Goal: Task Accomplishment & Management: Manage account settings

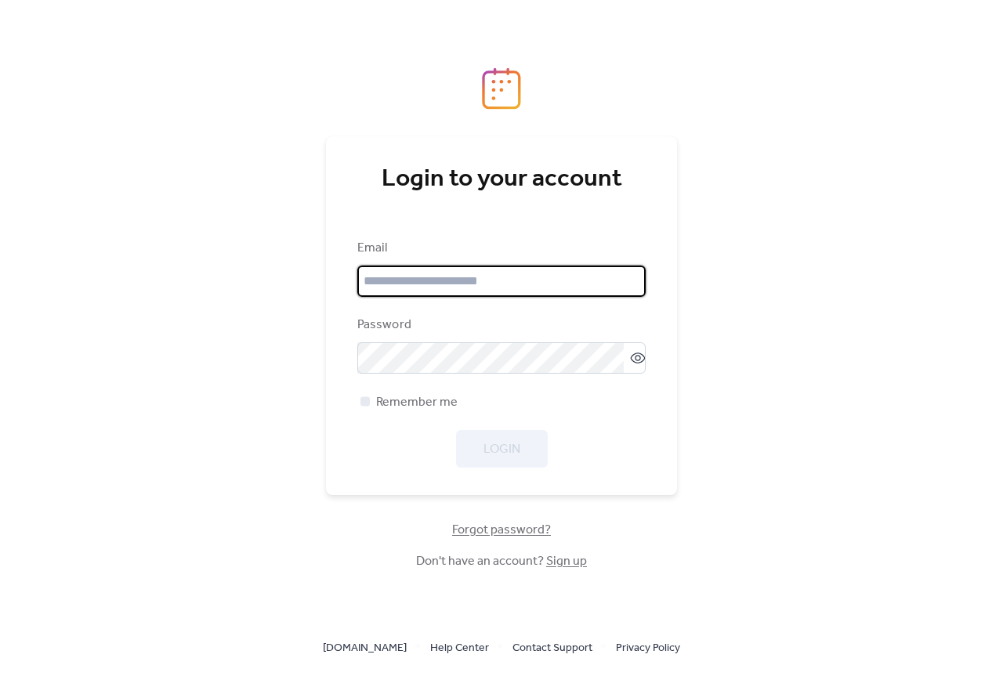
type input "**********"
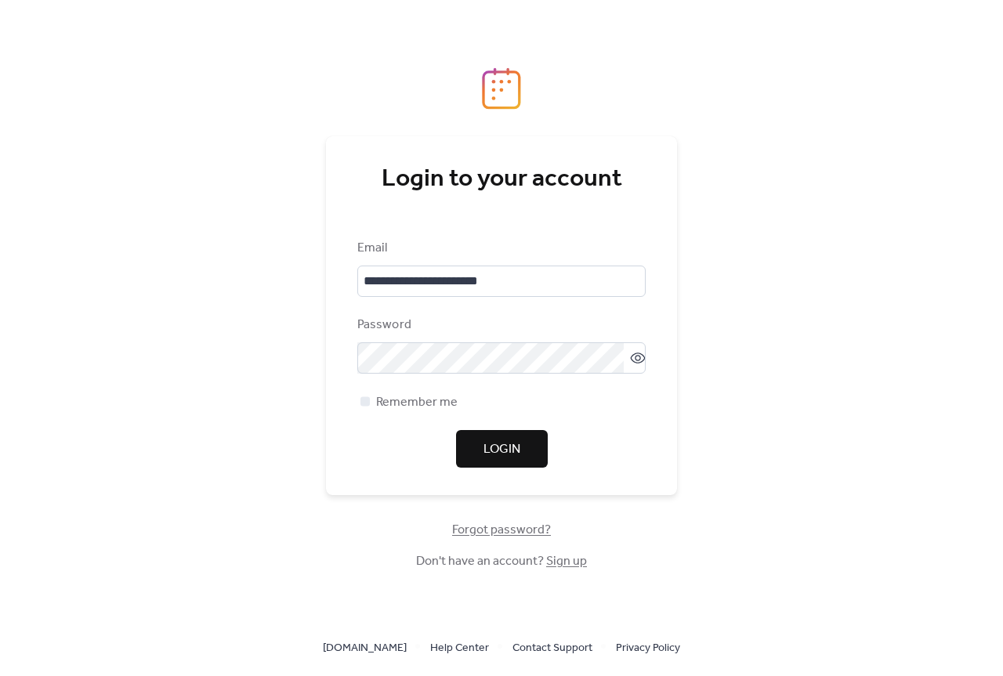
click at [495, 451] on div "Login" at bounding box center [501, 449] width 288 height 38
click at [495, 449] on span "Login" at bounding box center [502, 449] width 37 height 19
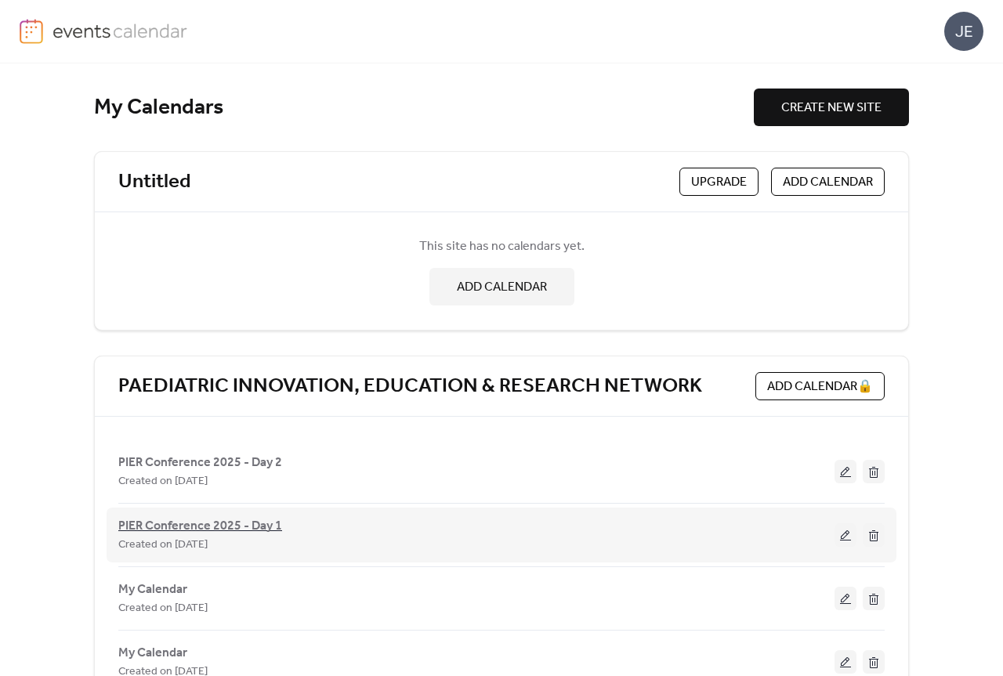
click at [222, 522] on span "PIER Conference 2025 - Day 1" at bounding box center [200, 526] width 164 height 19
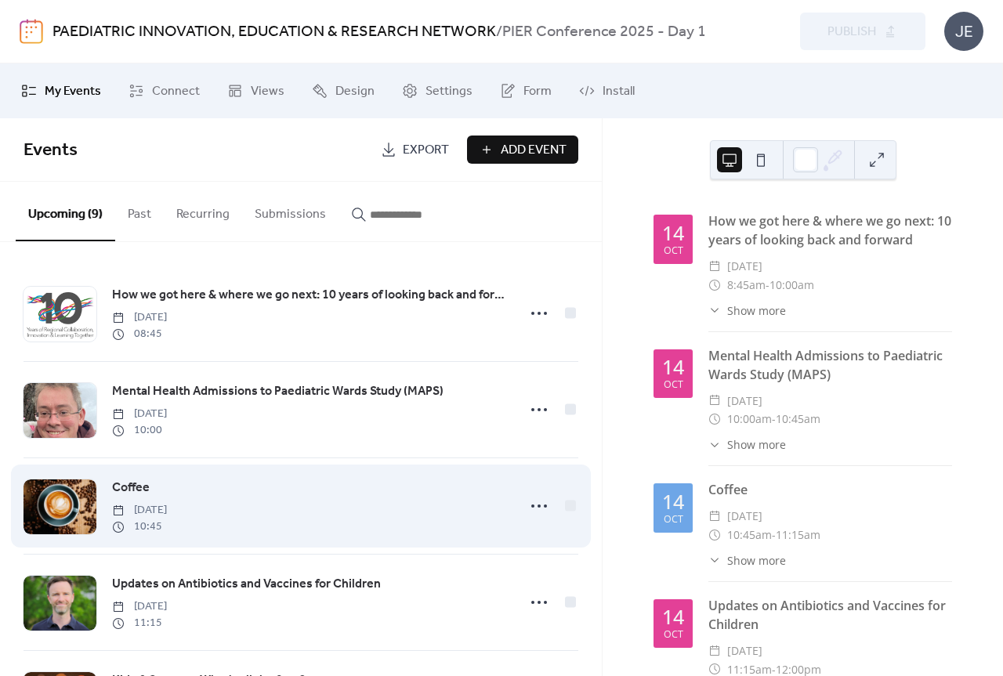
scroll to position [487, 0]
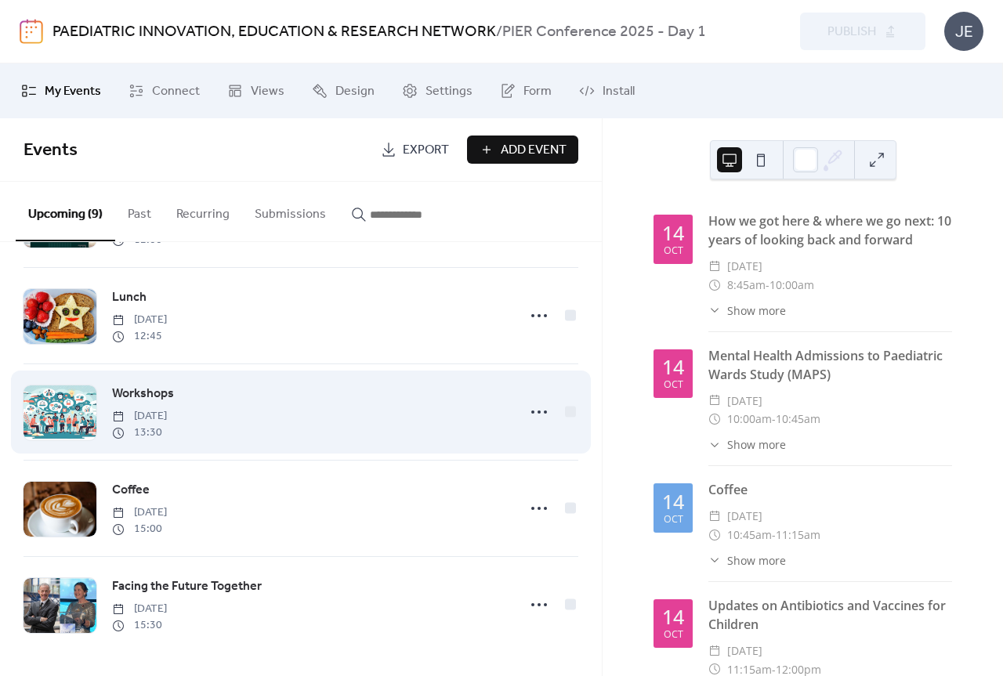
click at [150, 386] on span "Workshops" at bounding box center [143, 394] width 62 height 19
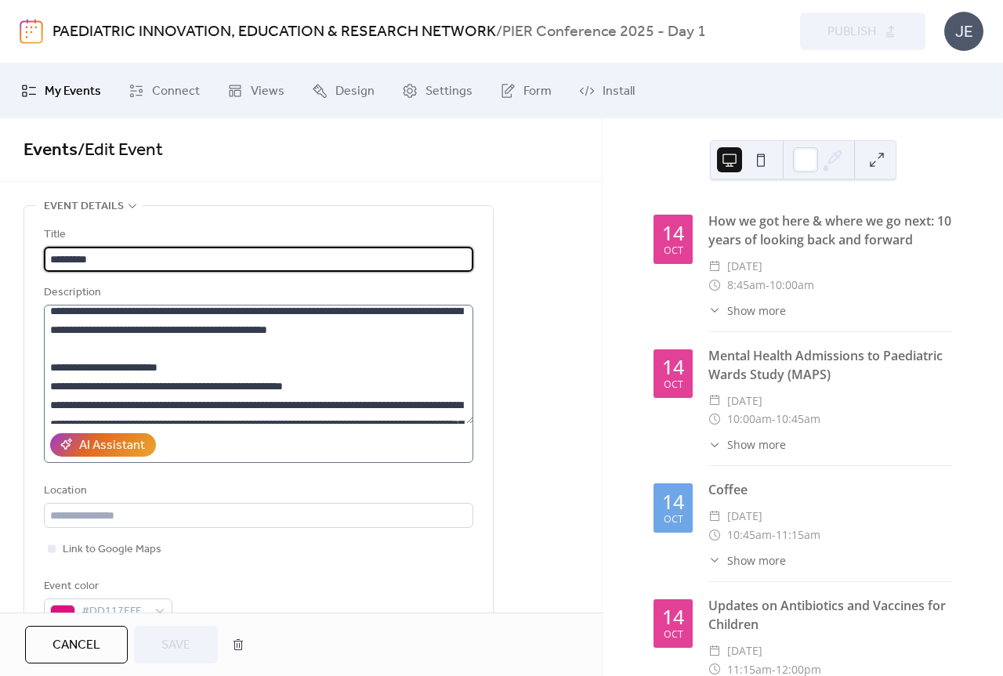
scroll to position [313, 0]
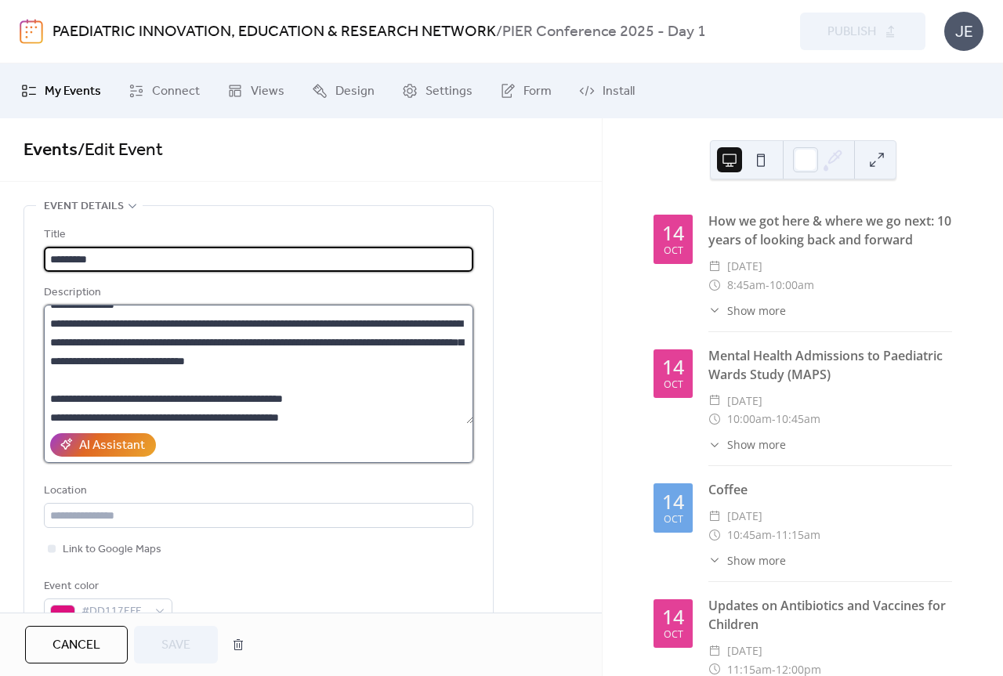
click at [155, 324] on textarea at bounding box center [258, 364] width 429 height 119
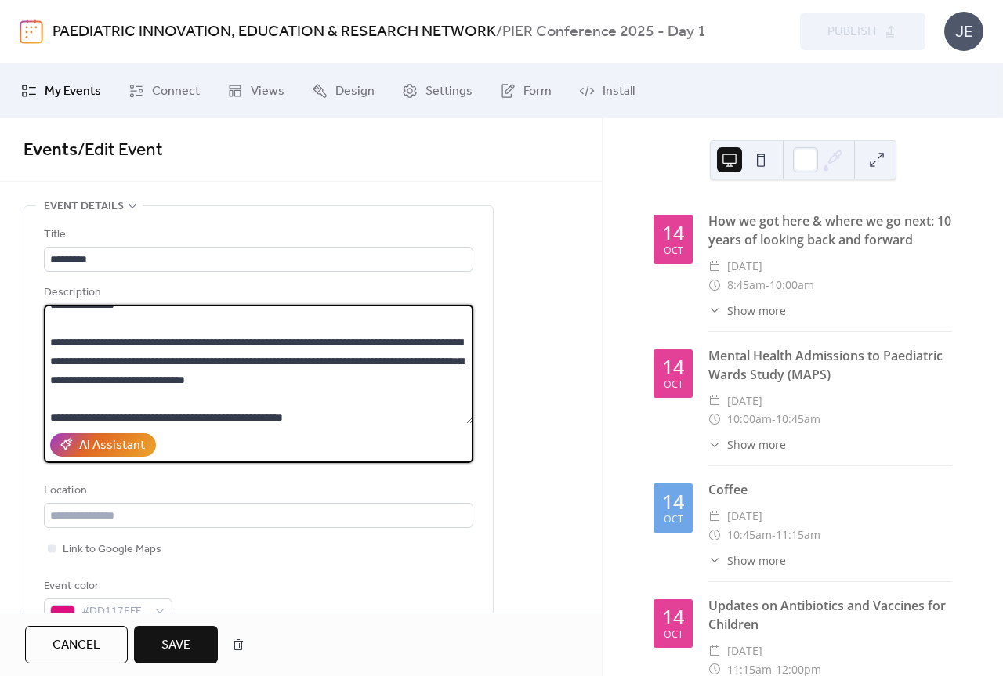
scroll to position [332, 0]
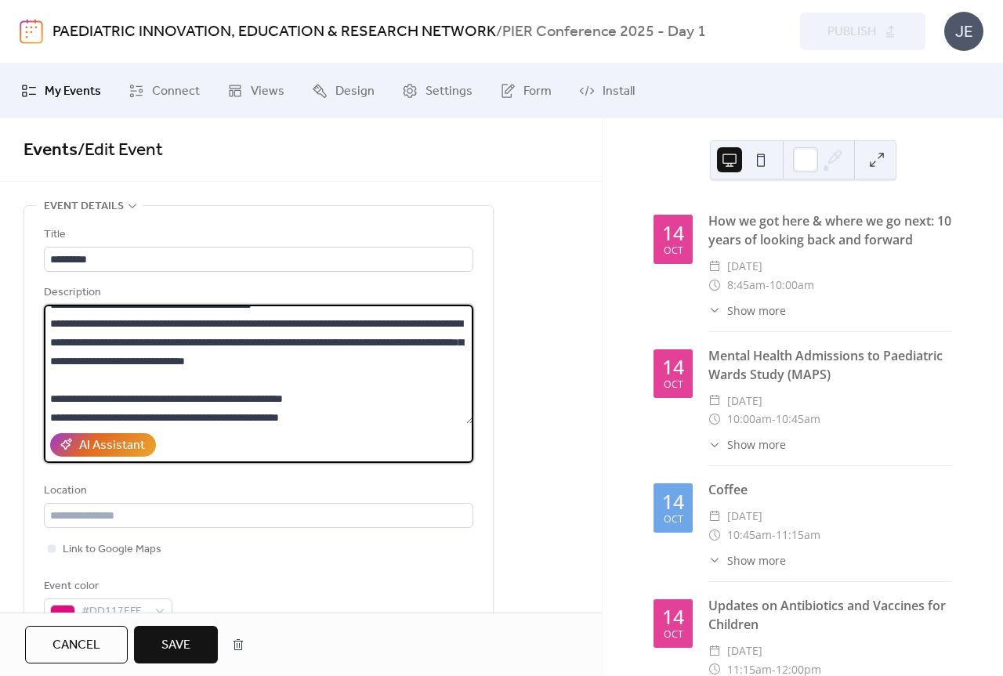
click at [130, 322] on textarea at bounding box center [258, 364] width 429 height 119
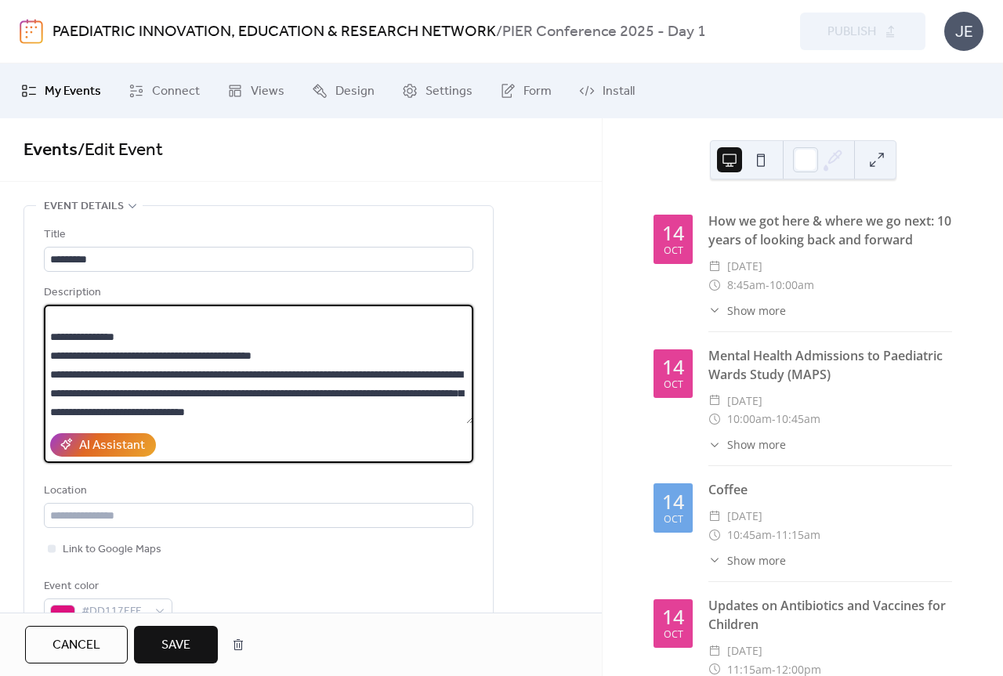
scroll to position [254, 0]
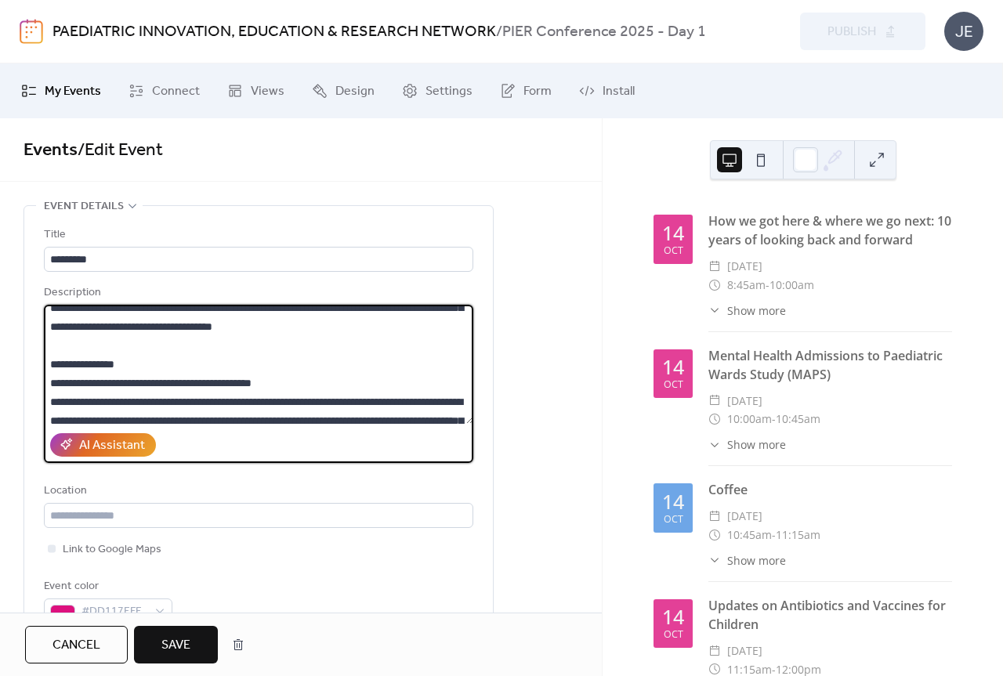
drag, startPoint x: 316, startPoint y: 403, endPoint x: 26, endPoint y: 406, distance: 290.0
click at [26, 406] on div "Title ********* Description AI Assistant Location Link to Google Maps Event col…" at bounding box center [258, 420] width 469 height 429
type textarea "**********"
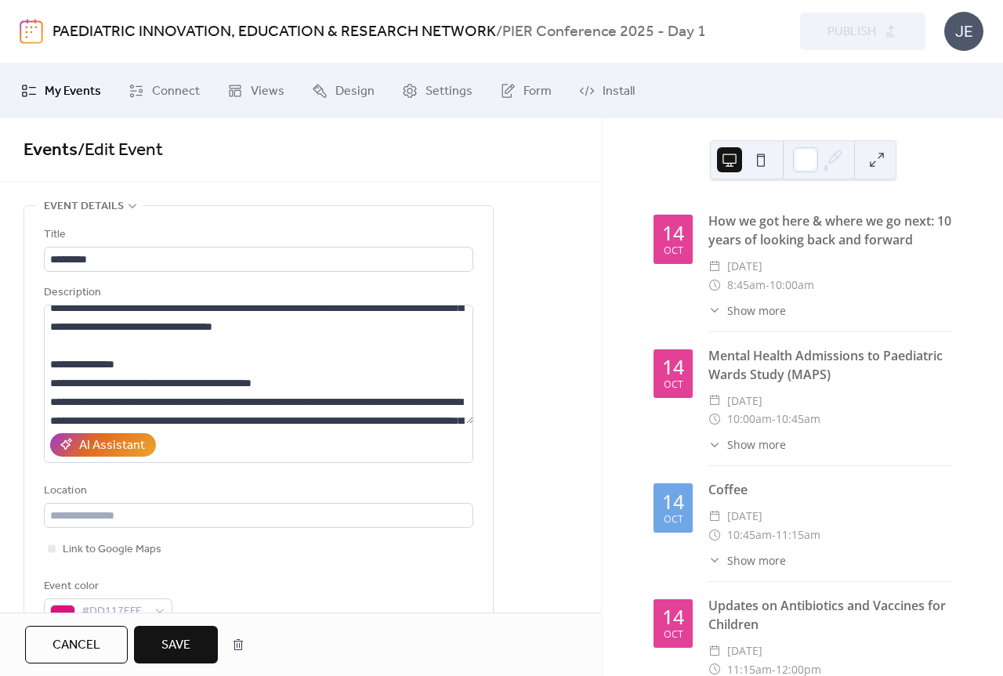
click at [175, 636] on span "Save" at bounding box center [175, 645] width 29 height 19
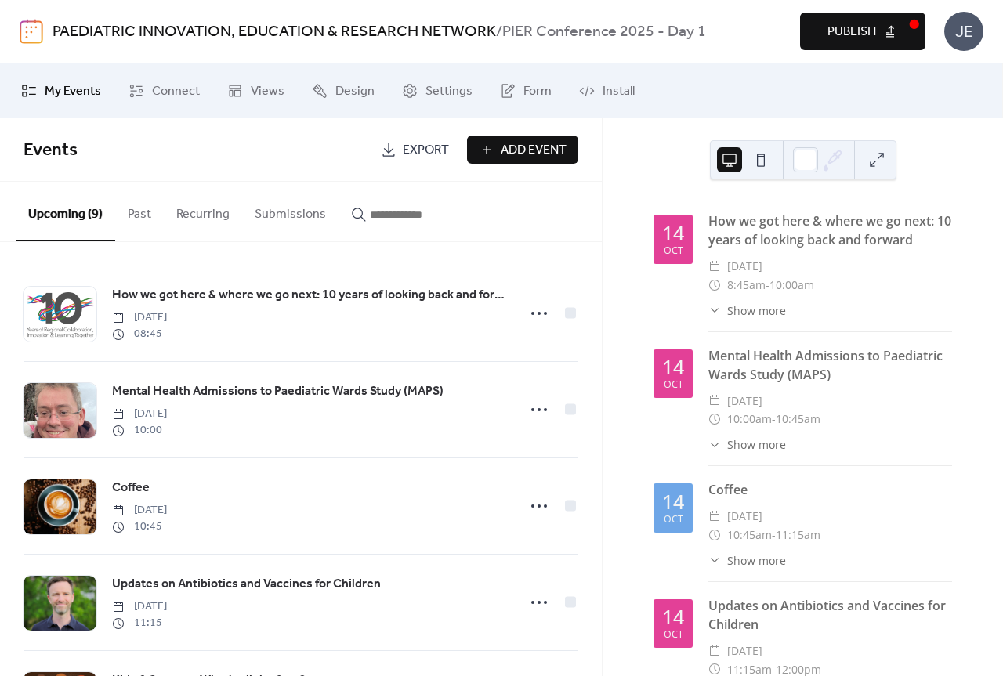
click at [867, 34] on span "Publish" at bounding box center [852, 32] width 49 height 19
click at [32, 35] on img at bounding box center [32, 31] width 24 height 25
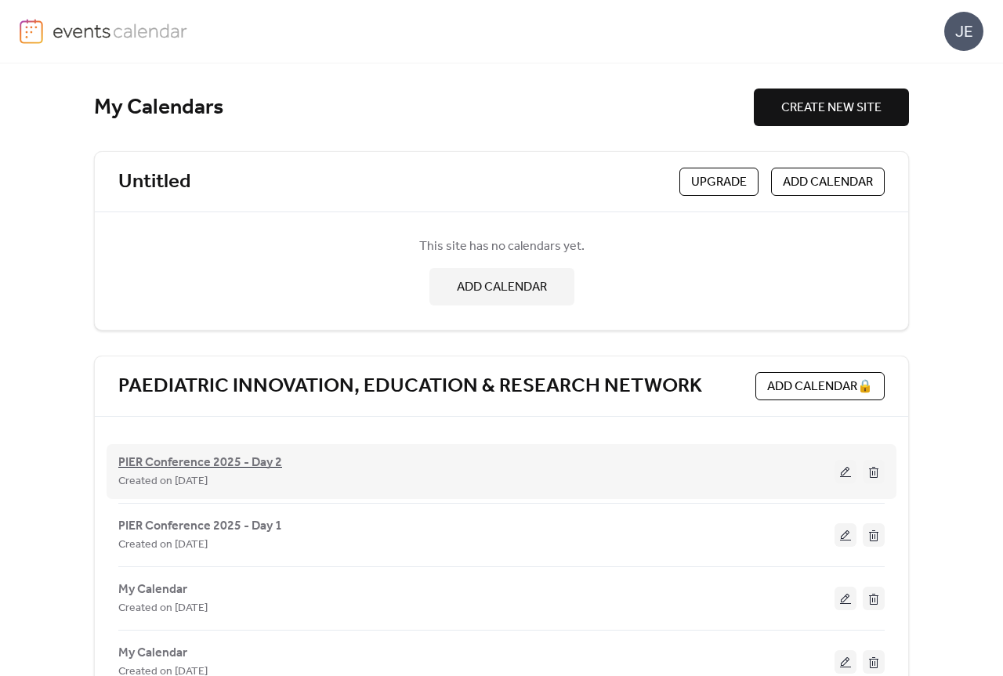
click at [231, 458] on span "PIER Conference 2025 - Day 2" at bounding box center [200, 463] width 164 height 19
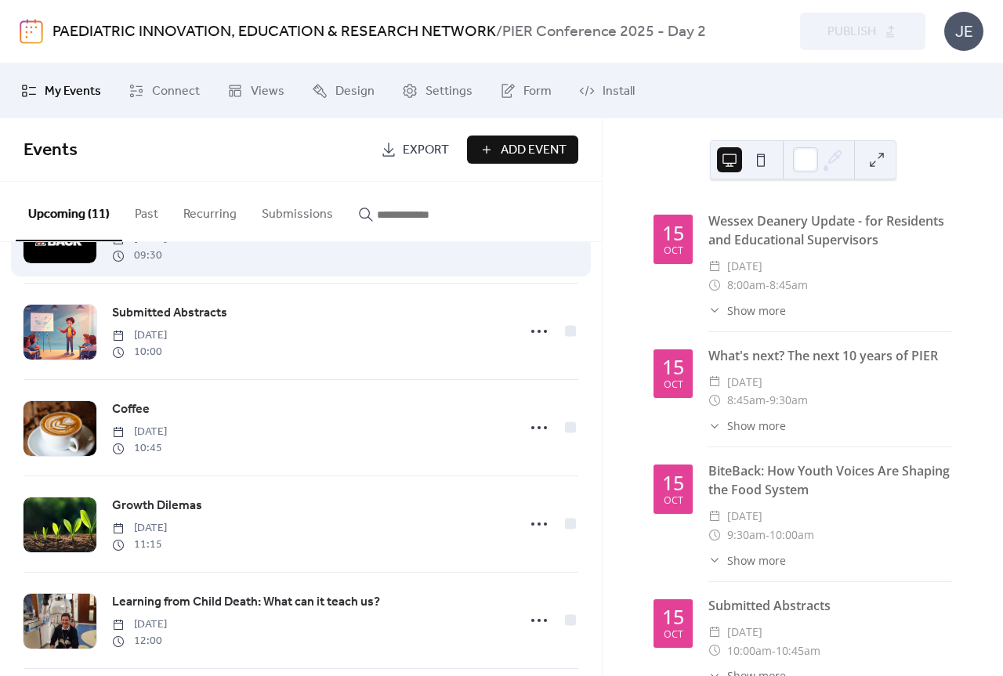
scroll to position [681, 0]
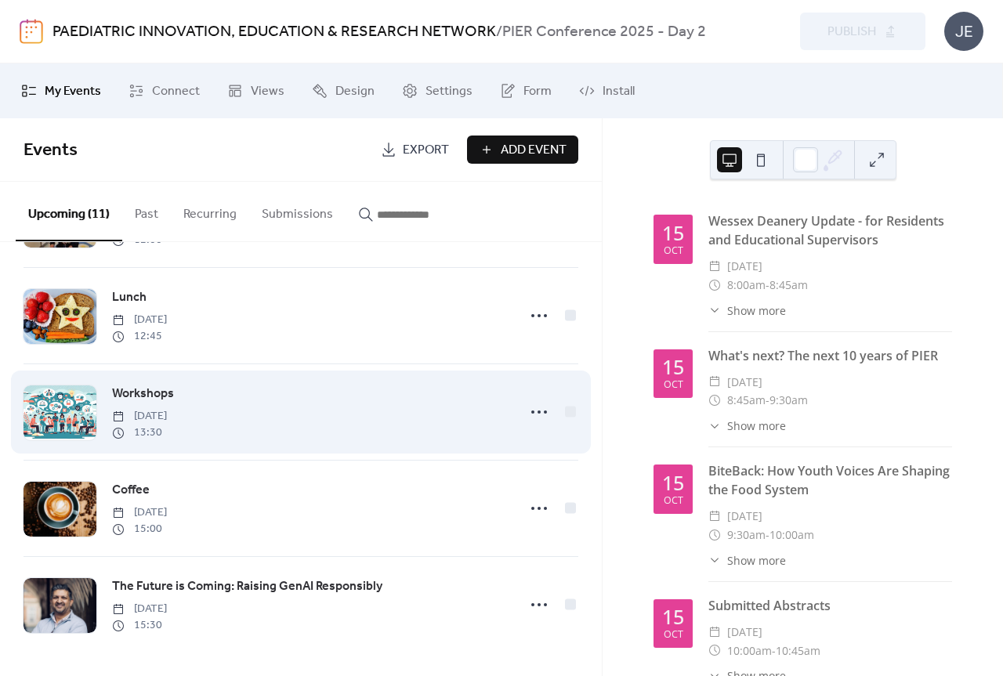
click at [133, 386] on span "Workshops" at bounding box center [143, 394] width 62 height 19
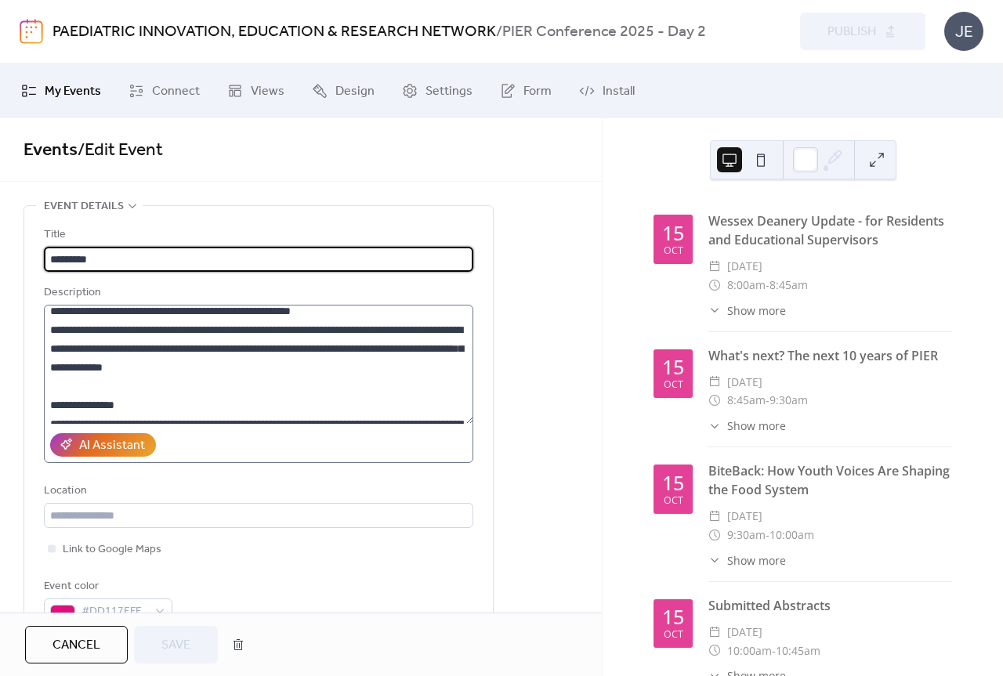
scroll to position [235, 0]
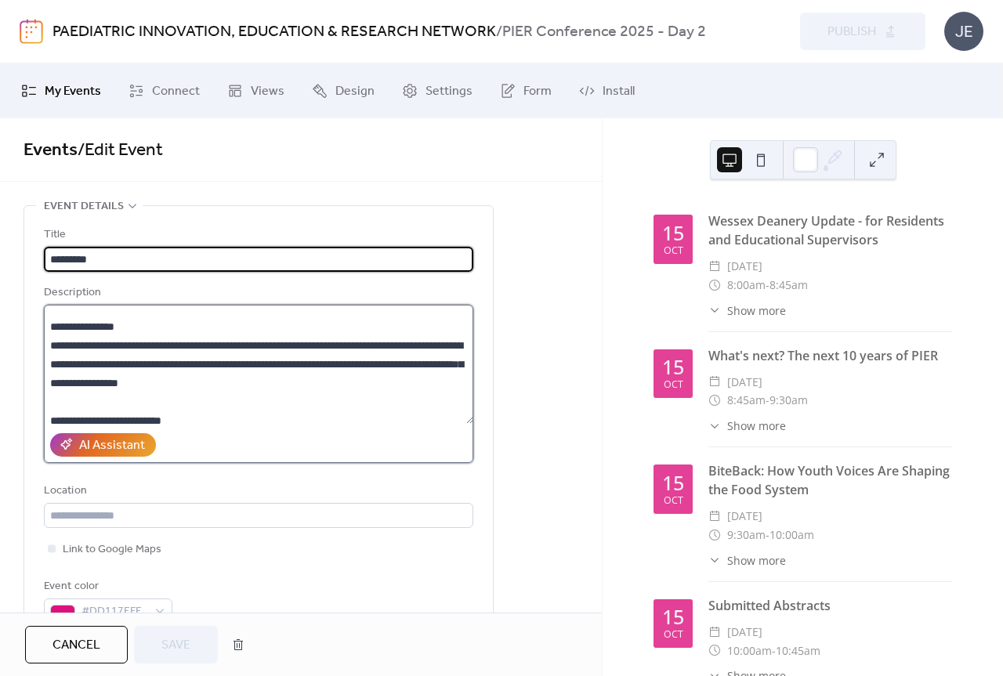
click at [150, 331] on textarea at bounding box center [258, 364] width 429 height 119
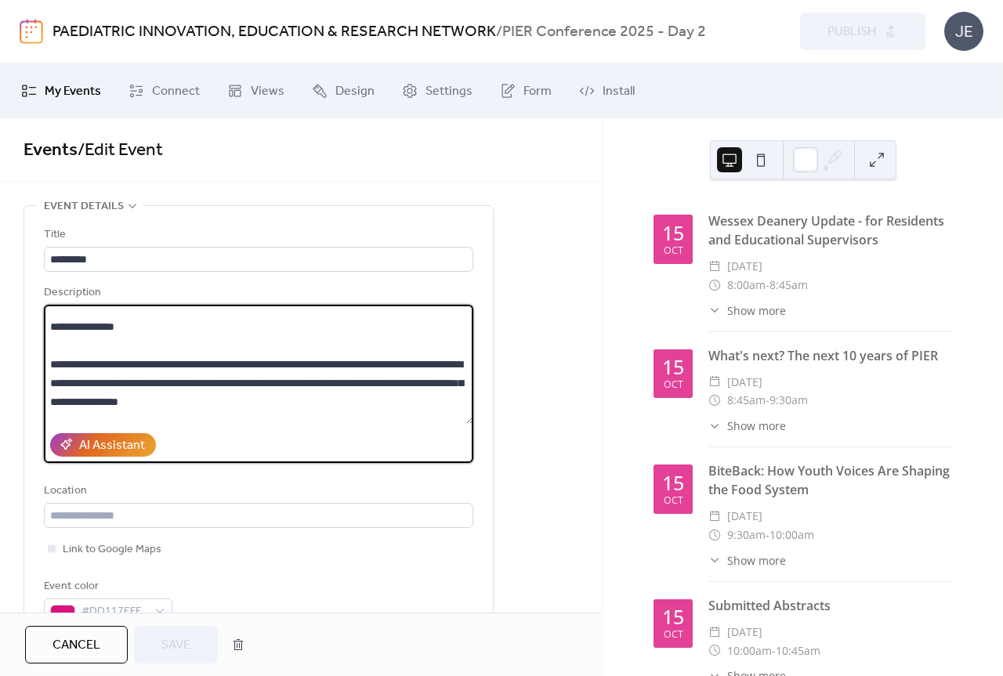
scroll to position [254, 0]
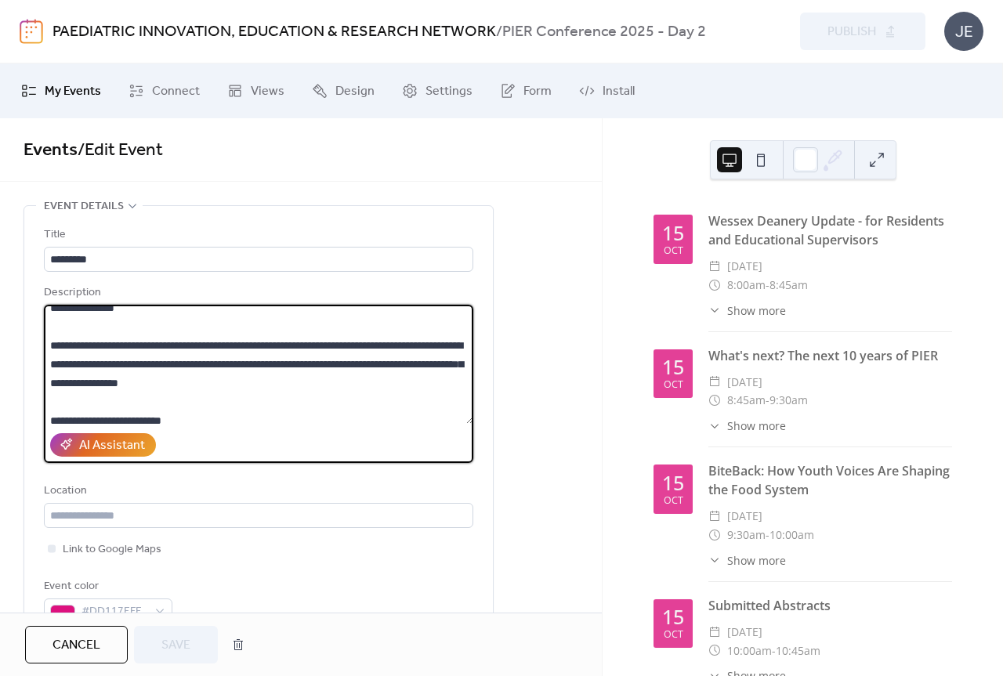
paste textarea "**********"
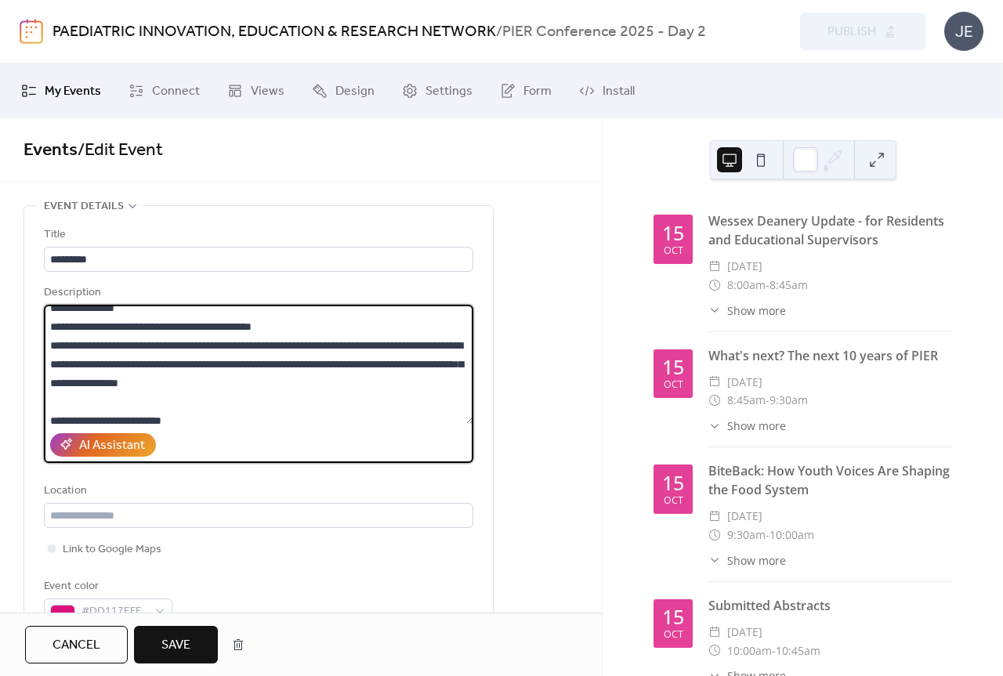
type textarea "**********"
click at [171, 649] on span "Save" at bounding box center [175, 645] width 29 height 19
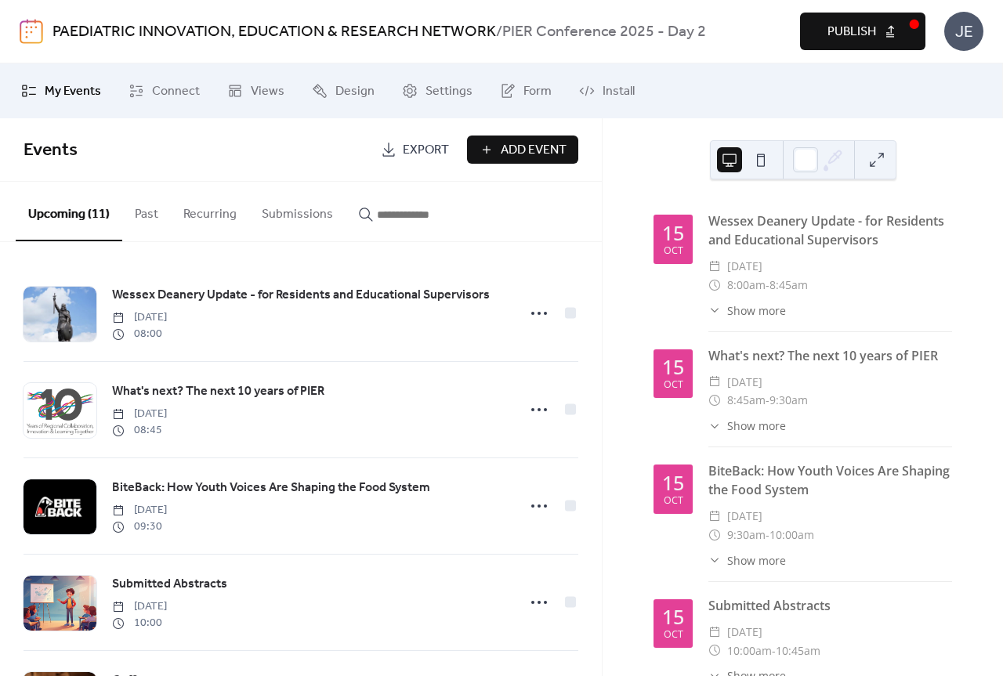
click at [828, 35] on span "Publish" at bounding box center [852, 32] width 49 height 19
